Goal: Task Accomplishment & Management: Use online tool/utility

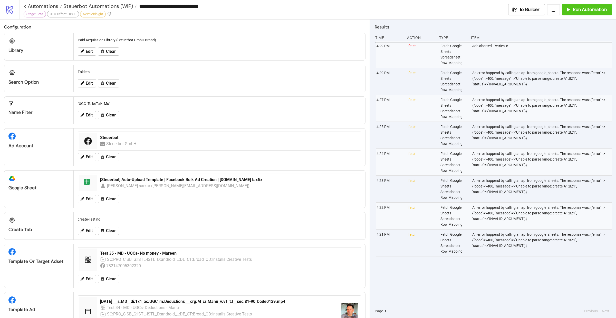
scroll to position [410, 0]
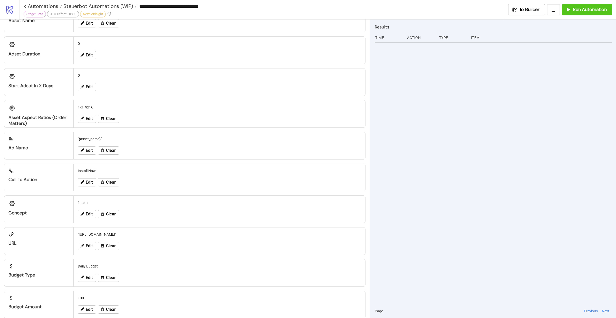
scroll to position [410, 0]
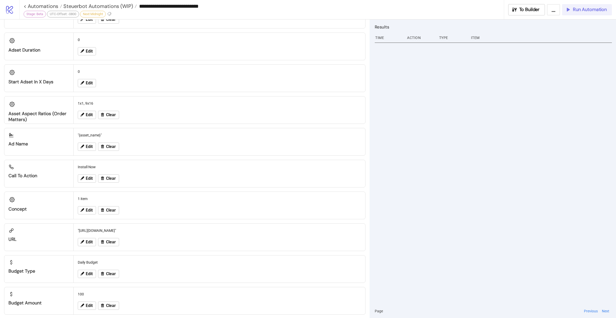
click at [572, 9] on div "Run Automation" at bounding box center [586, 10] width 42 height 6
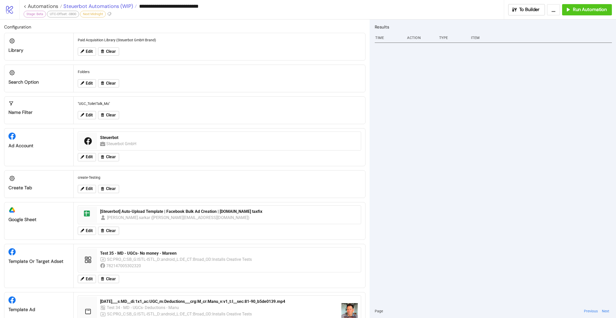
click at [112, 6] on span "Steuerbot Automations (WIP)" at bounding box center [97, 6] width 71 height 7
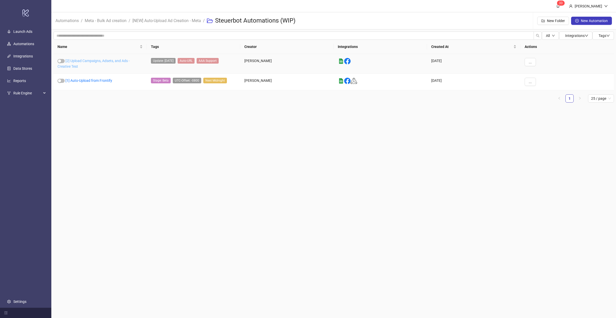
click at [94, 61] on link "[2] Upload Campaigns, Adsets, and Ads - Creative Test" at bounding box center [94, 64] width 72 height 10
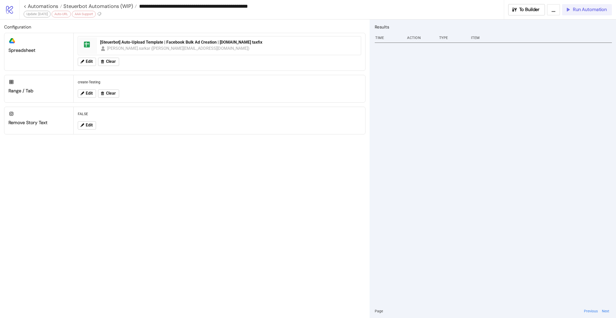
click at [581, 11] on span "Run Automation" at bounding box center [590, 10] width 34 height 6
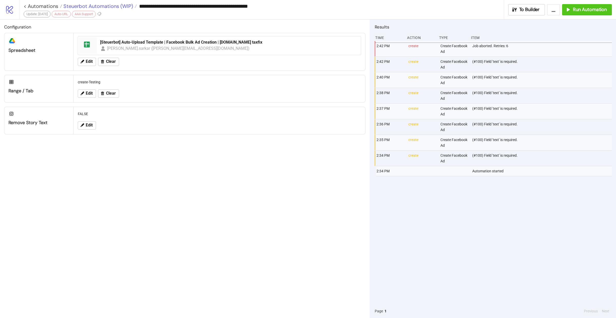
click at [102, 5] on span "Steuerbot Automations (WIP)" at bounding box center [97, 6] width 71 height 7
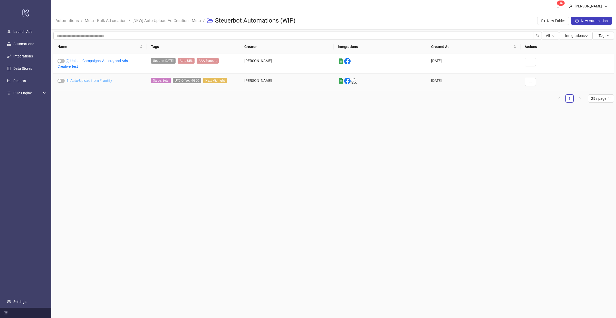
click at [93, 79] on link "[1] Auto-Upload from Frontify" at bounding box center [88, 81] width 47 height 4
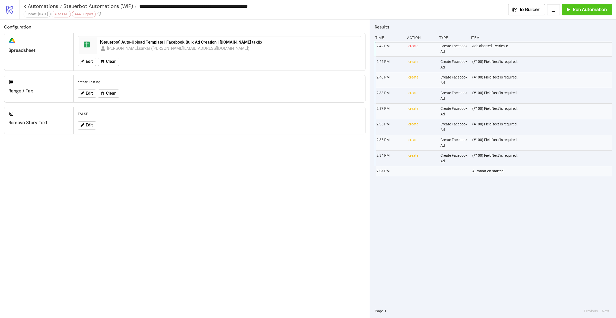
type input "**********"
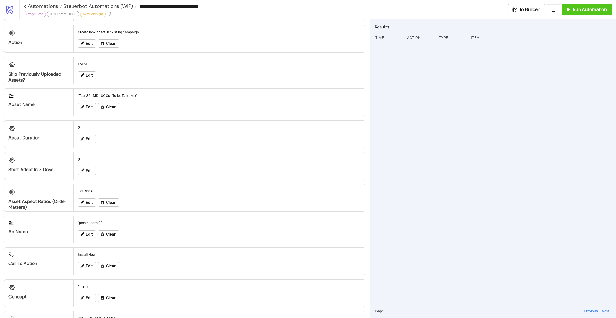
scroll to position [305, 0]
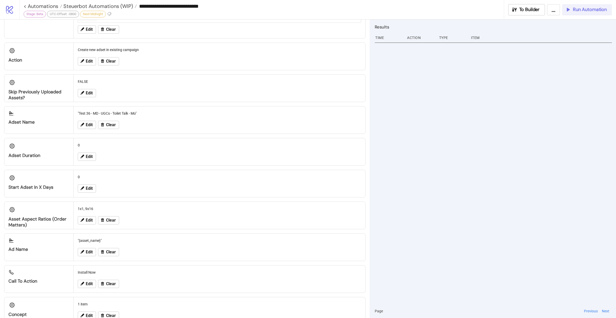
click at [572, 11] on div "Run Automation" at bounding box center [586, 10] width 42 height 6
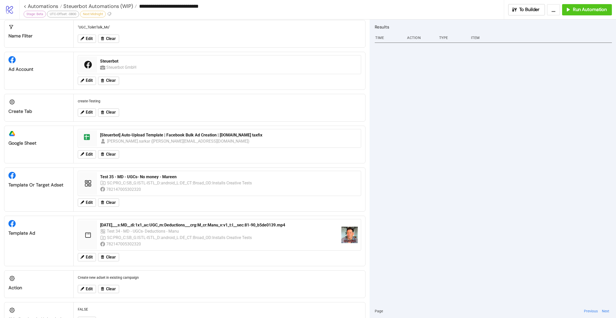
scroll to position [104, 0]
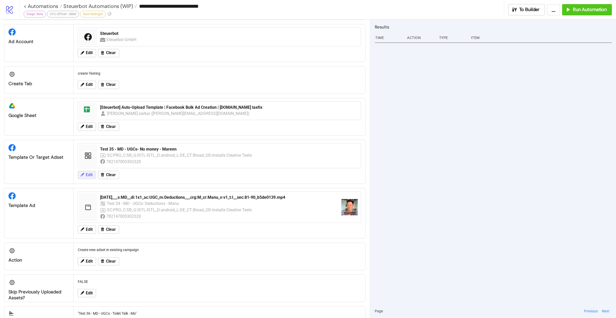
click at [89, 173] on span "Edit" at bounding box center [89, 175] width 7 height 5
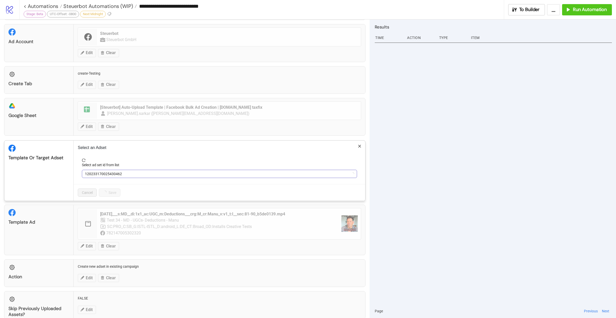
click at [140, 171] on span "120233170025430462" at bounding box center [219, 174] width 269 height 8
click at [140, 171] on span "Test 35 - MD - UGCs- No money - Mareen" at bounding box center [219, 174] width 269 height 8
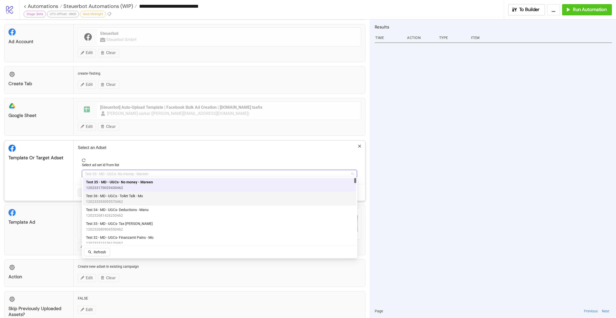
click at [125, 199] on span "120233393095570462" at bounding box center [114, 202] width 57 height 6
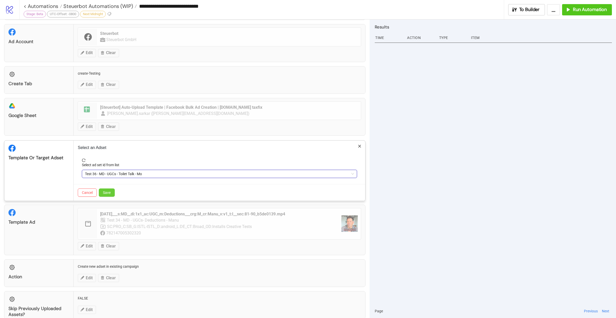
click at [107, 192] on span "Save" at bounding box center [107, 193] width 8 height 4
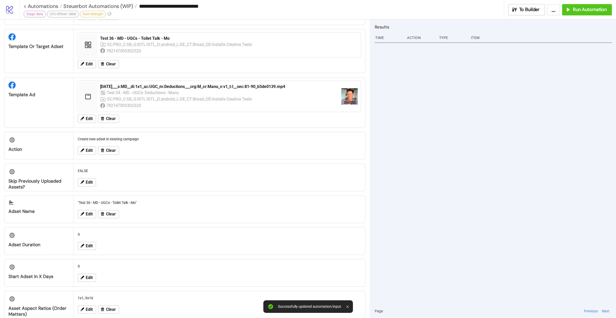
scroll to position [218, 0]
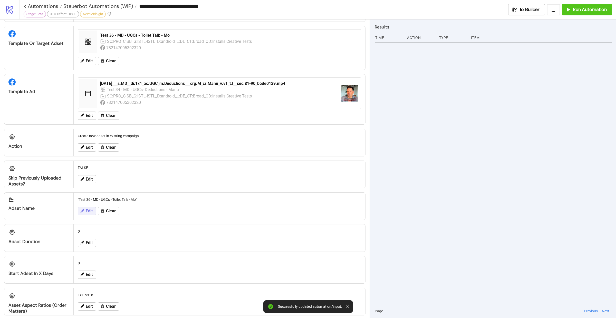
click at [89, 209] on span "Edit" at bounding box center [89, 211] width 7 height 5
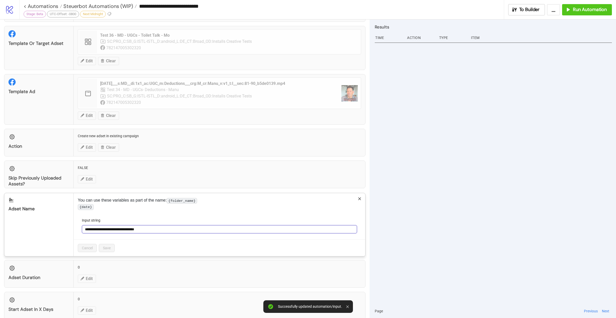
drag, startPoint x: 149, startPoint y: 231, endPoint x: 81, endPoint y: 229, distance: 68.3
click at [81, 229] on form "**********" at bounding box center [219, 229] width 283 height 22
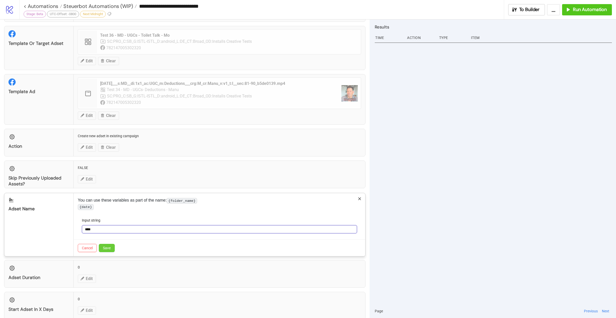
type input "****"
click at [109, 250] on span "Save" at bounding box center [107, 248] width 8 height 4
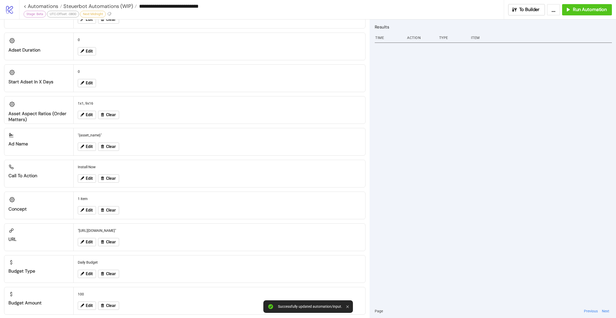
scroll to position [0, 0]
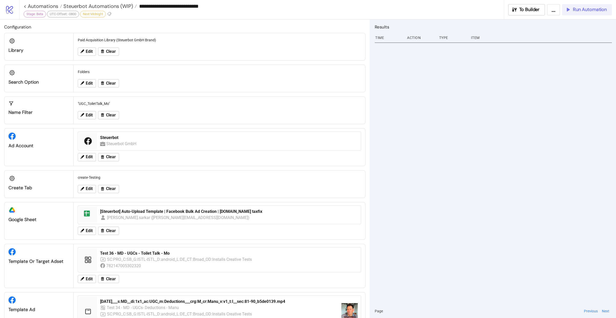
click at [583, 12] on span "Run Automation" at bounding box center [590, 10] width 34 height 6
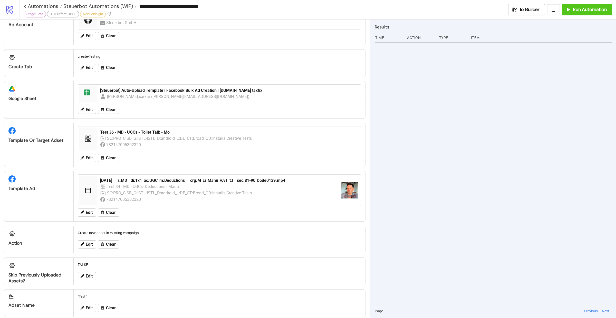
scroll to position [123, 0]
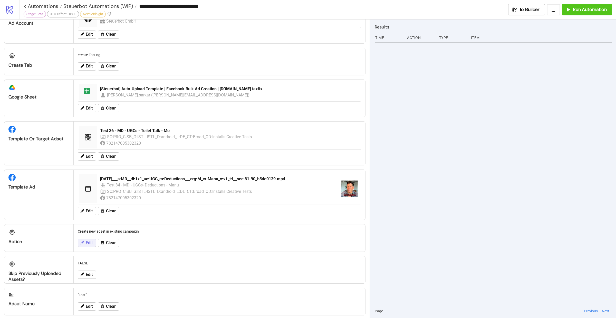
click at [86, 241] on span "Edit" at bounding box center [89, 243] width 7 height 5
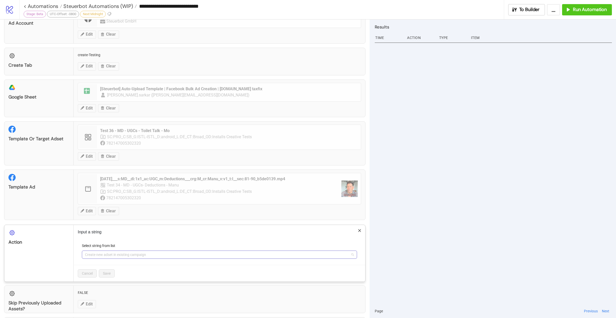
click at [139, 251] on span "Create new adset in existing campaign" at bounding box center [219, 255] width 269 height 8
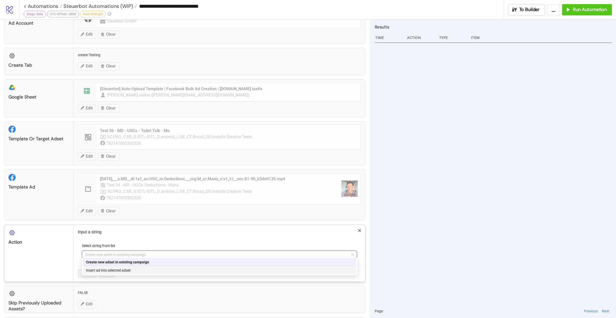
click at [117, 270] on div "Insert ad into selected adset" at bounding box center [219, 271] width 267 height 6
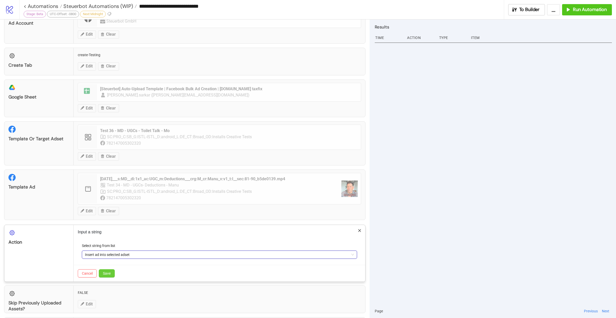
click at [107, 272] on span "Save" at bounding box center [107, 274] width 8 height 4
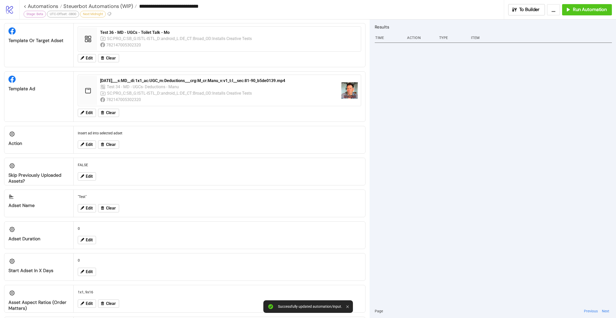
scroll to position [225, 0]
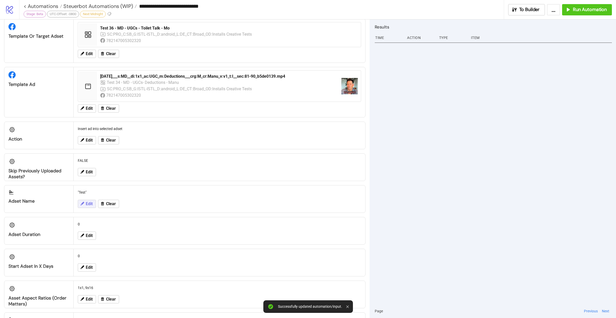
click at [86, 202] on span "Edit" at bounding box center [89, 204] width 7 height 5
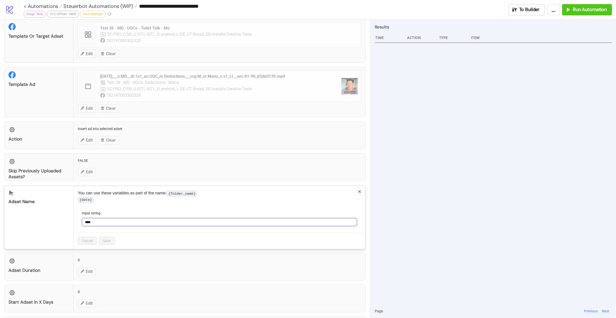
click at [100, 226] on input "****" at bounding box center [219, 222] width 275 height 8
type input "*****"
click at [110, 243] on span "Save" at bounding box center [107, 241] width 8 height 4
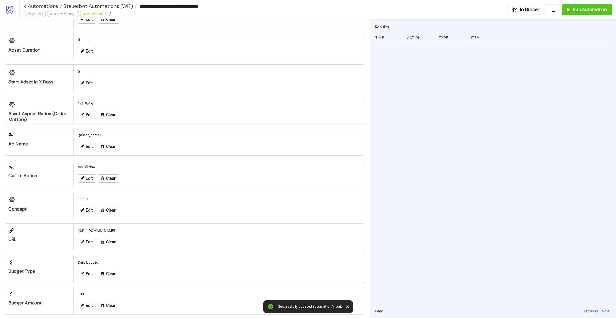
scroll to position [0, 0]
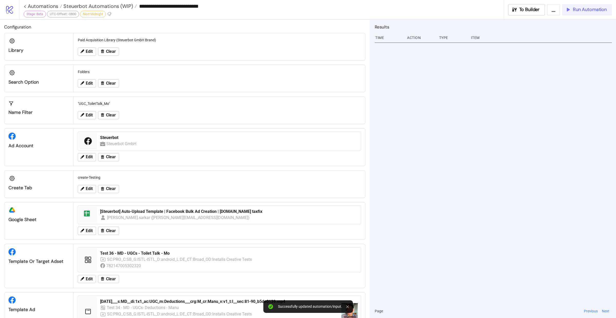
click at [568, 10] on icon "button" at bounding box center [567, 9] width 5 height 5
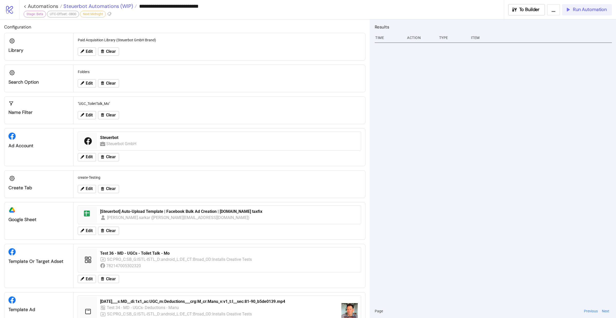
click at [109, 6] on span "Steuerbot Automations (WIP)" at bounding box center [97, 6] width 71 height 7
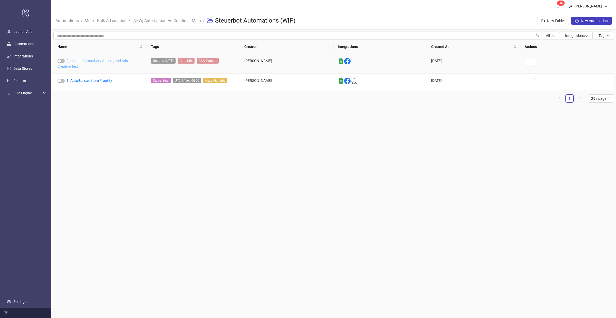
click at [79, 61] on link "[2] Upload Campaigns, Adsets, and Ads - Creative Test" at bounding box center [94, 64] width 72 height 10
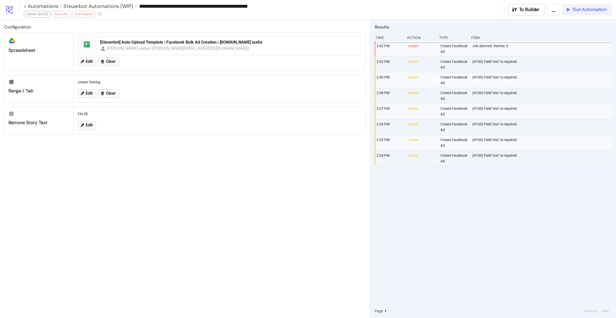
click at [587, 12] on span "Run Automation" at bounding box center [590, 10] width 34 height 6
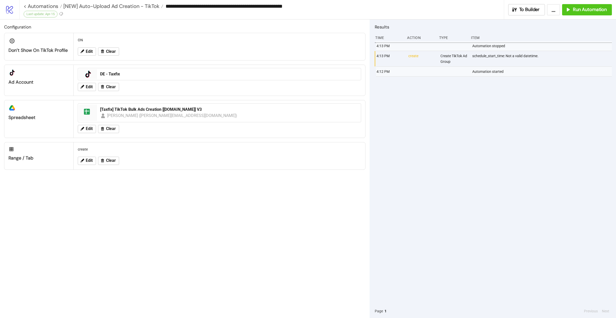
click at [8, 9] on icon at bounding box center [9, 10] width 7 height 8
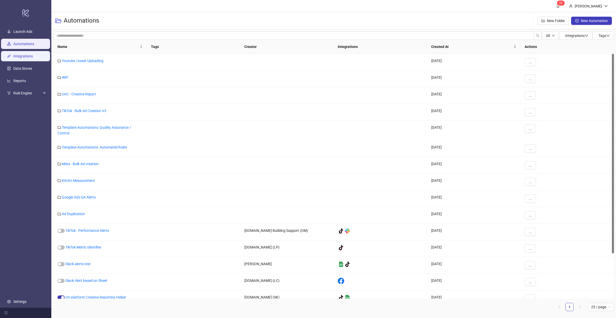
click at [23, 57] on link "Integrations" at bounding box center [23, 56] width 20 height 4
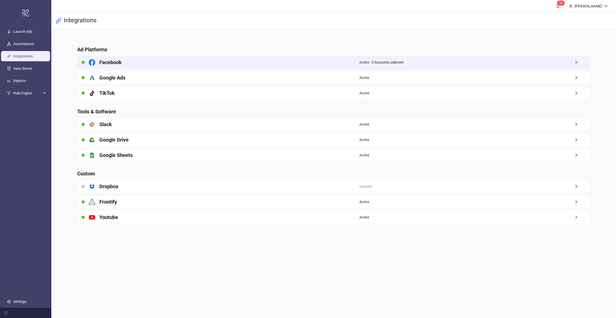
click at [385, 62] on span "Active - 3 Accounts selected" at bounding box center [381, 63] width 44 height 6
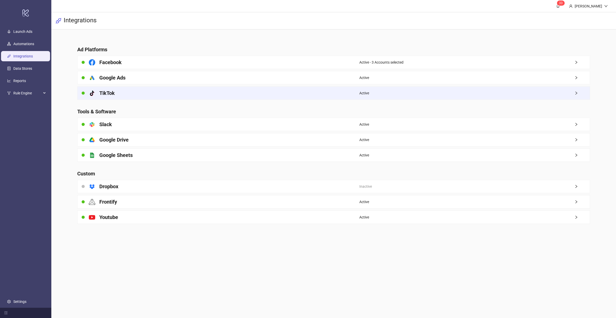
click at [275, 94] on div "platform/tik_tok TikTok" at bounding box center [219, 93] width 282 height 13
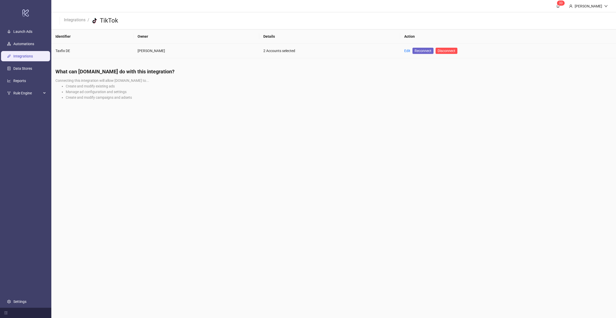
click at [422, 50] on span "Reconnect" at bounding box center [423, 51] width 17 height 6
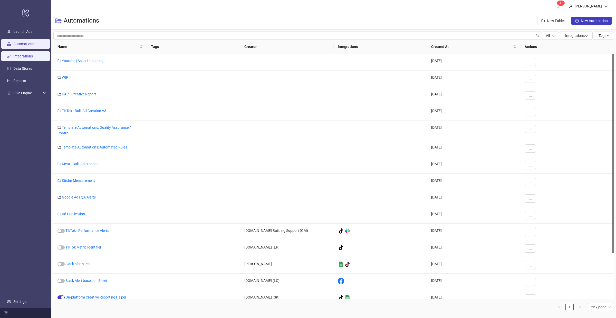
click at [30, 54] on link "Integrations" at bounding box center [23, 56] width 20 height 4
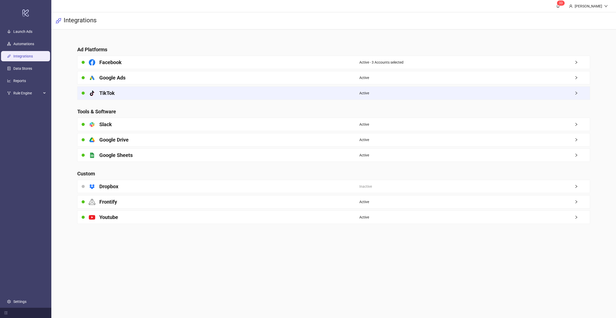
click at [150, 94] on div "platform/tik_tok TikTok" at bounding box center [219, 93] width 282 height 13
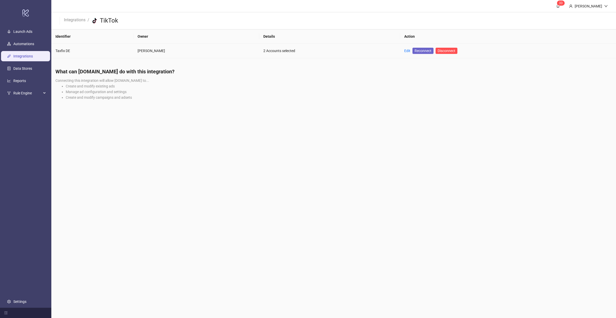
click at [420, 52] on span "Reconnect" at bounding box center [423, 51] width 17 height 6
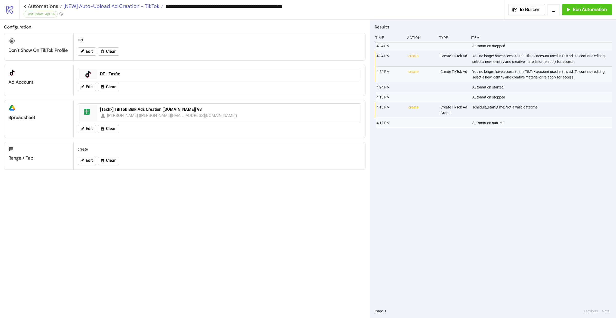
click at [111, 8] on span "[NEW] Auto-Upload Ad Creation - TikTok" at bounding box center [110, 6] width 97 height 7
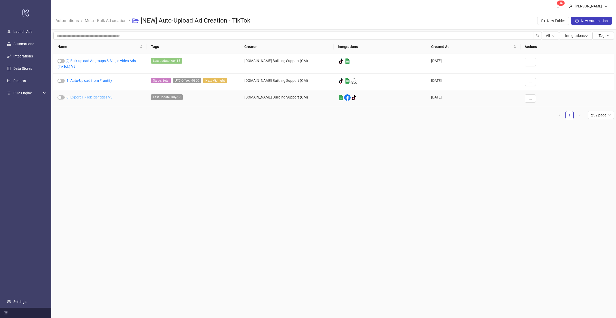
click at [90, 96] on link "[0] Export TikTok Identities V3" at bounding box center [88, 97] width 47 height 4
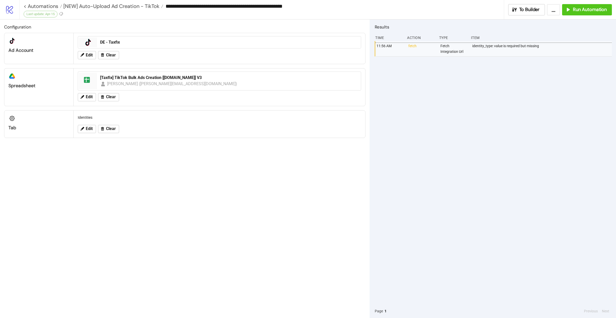
type input "**********"
click at [583, 12] on span "Run Automation" at bounding box center [590, 10] width 34 height 6
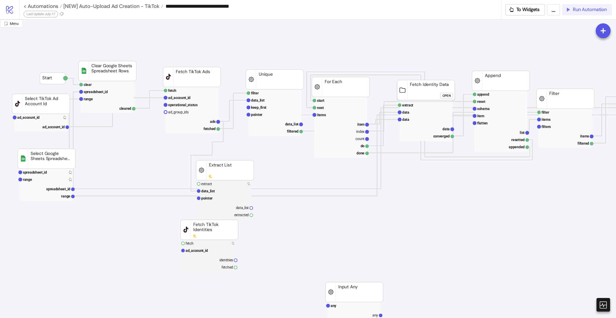
click at [584, 12] on span "Run Automation" at bounding box center [590, 10] width 34 height 6
